Goal: Navigation & Orientation: Understand site structure

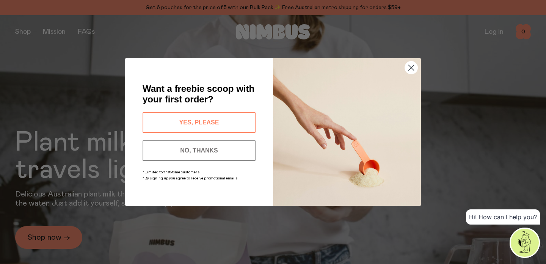
click at [240, 148] on button "NO, THANKS" at bounding box center [198, 150] width 113 height 20
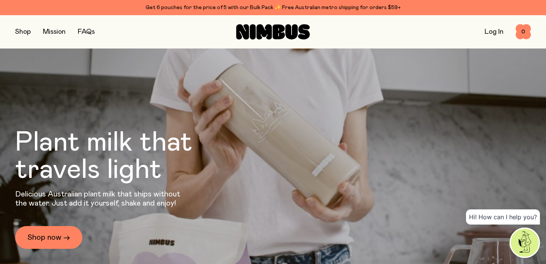
click at [23, 32] on button "button" at bounding box center [23, 32] width 16 height 11
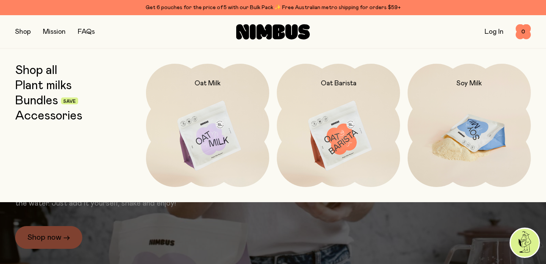
click at [450, 105] on img at bounding box center [468, 136] width 123 height 145
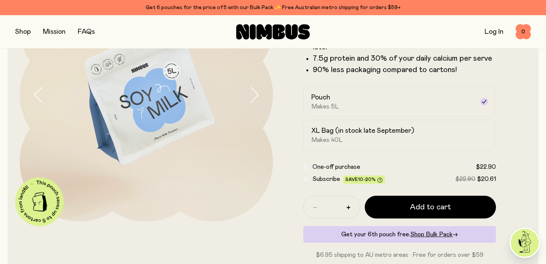
scroll to position [47, 0]
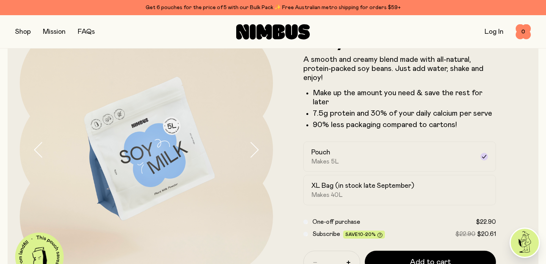
click at [252, 150] on icon "button" at bounding box center [254, 150] width 11 height 16
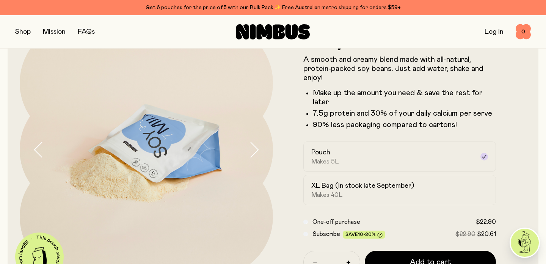
click at [252, 150] on icon "button" at bounding box center [254, 150] width 11 height 16
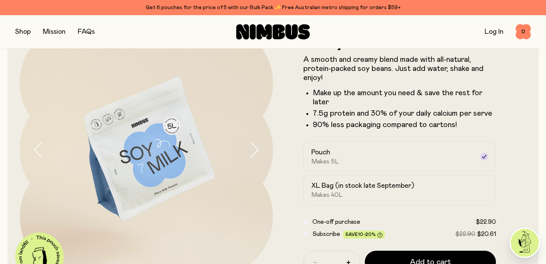
click at [252, 150] on icon "button" at bounding box center [254, 150] width 11 height 16
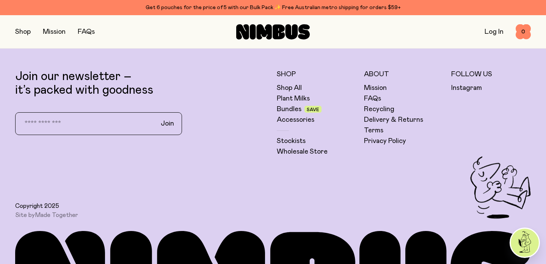
scroll to position [1926, 0]
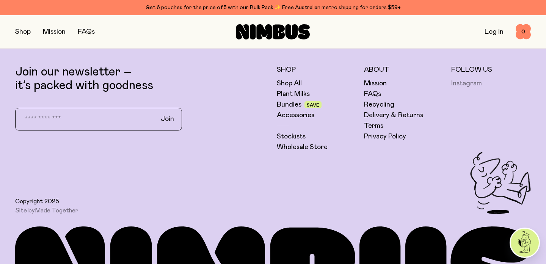
click at [460, 79] on link "Instagram" at bounding box center [466, 83] width 31 height 9
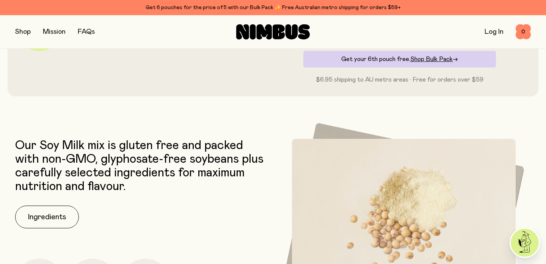
scroll to position [0, 0]
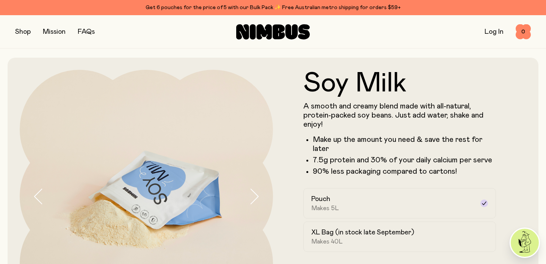
click at [26, 32] on button "button" at bounding box center [23, 32] width 16 height 11
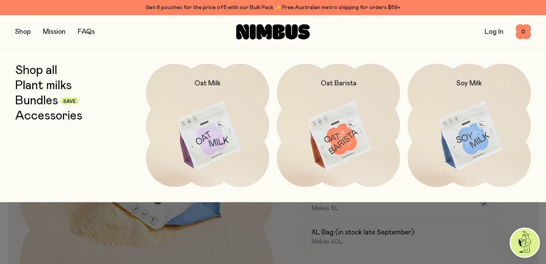
click at [41, 84] on link "Plant milks" at bounding box center [43, 86] width 56 height 14
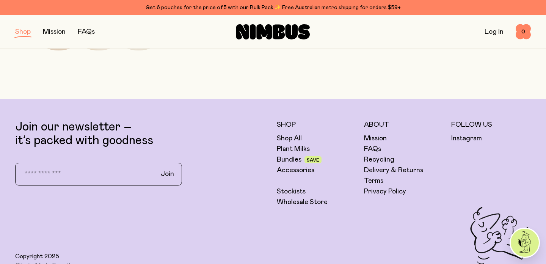
scroll to position [448, 0]
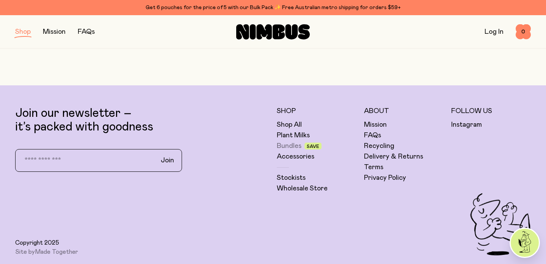
click at [283, 147] on link "Bundles" at bounding box center [289, 145] width 25 height 9
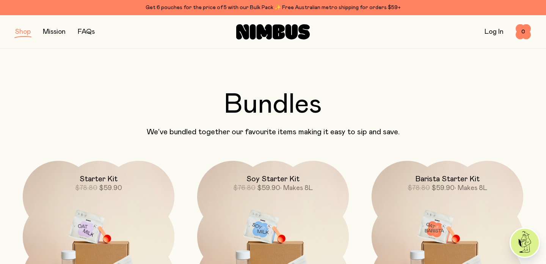
click at [51, 34] on link "Mission" at bounding box center [54, 31] width 23 height 7
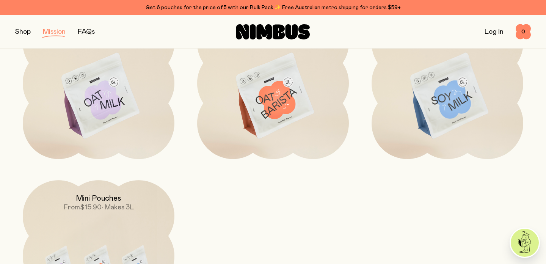
scroll to position [1566, 0]
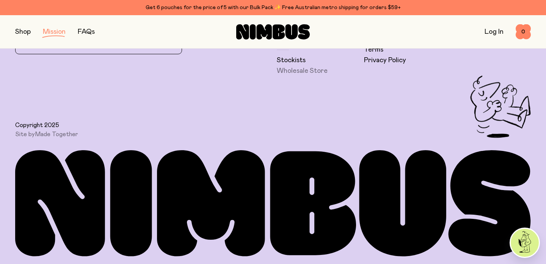
click at [296, 71] on link "Wholesale Store" at bounding box center [302, 70] width 51 height 9
